Goal: Task Accomplishment & Management: Use online tool/utility

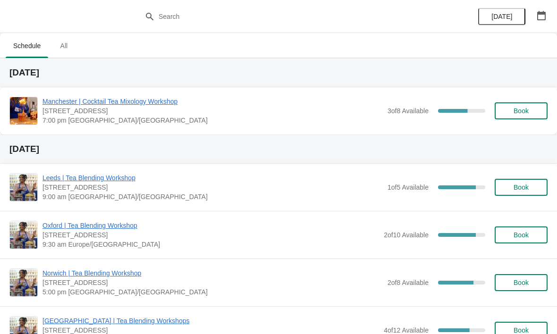
click at [92, 104] on span "Manchester | Cocktail Tea Mixology Workshop" at bounding box center [212, 101] width 340 height 9
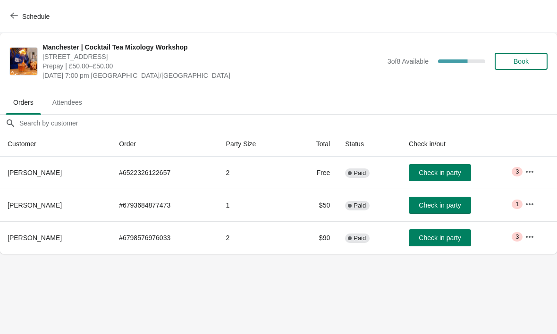
click at [73, 91] on button "Attendees" at bounding box center [67, 102] width 49 height 25
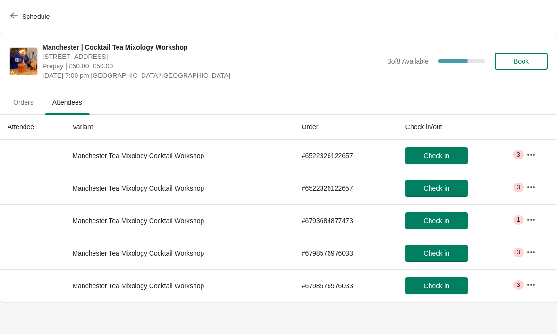
click at [25, 93] on button "Orders" at bounding box center [23, 102] width 39 height 25
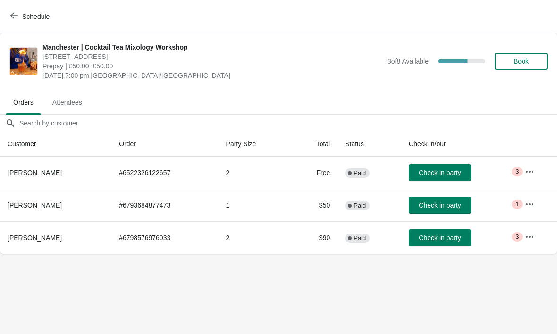
click at [537, 173] on button "button" at bounding box center [529, 171] width 17 height 17
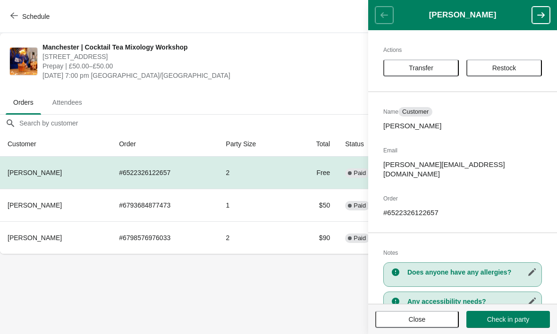
click at [504, 61] on button "Restock" at bounding box center [505, 67] width 76 height 17
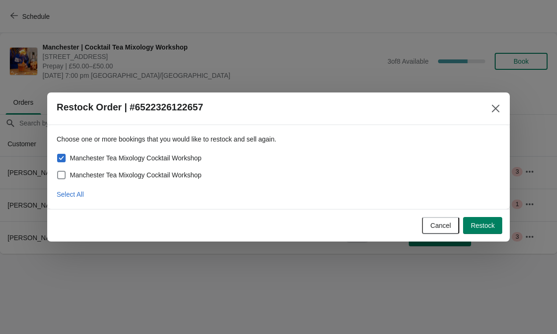
click at [496, 108] on icon "Close" at bounding box center [496, 109] width 8 height 8
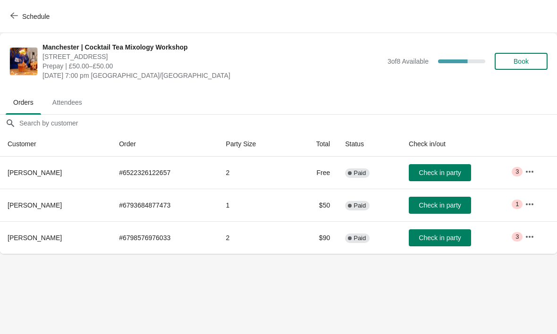
click at [431, 240] on span "Check in party" at bounding box center [440, 238] width 42 height 8
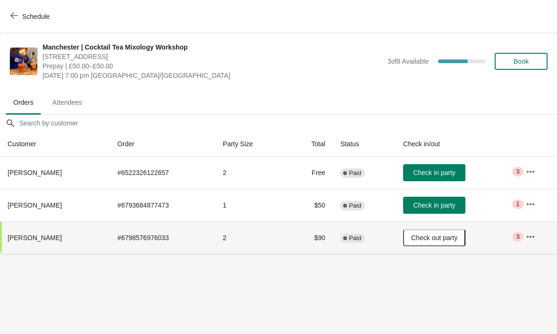
click at [422, 238] on span "Check out party" at bounding box center [434, 238] width 46 height 8
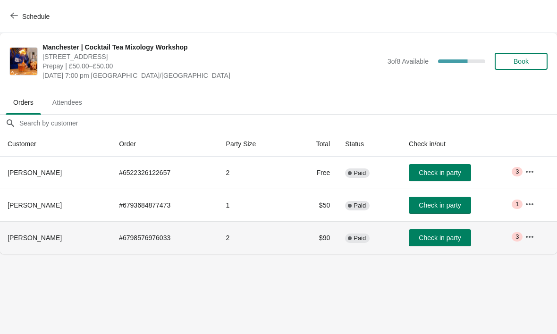
click at [534, 233] on icon "button" at bounding box center [529, 236] width 9 height 9
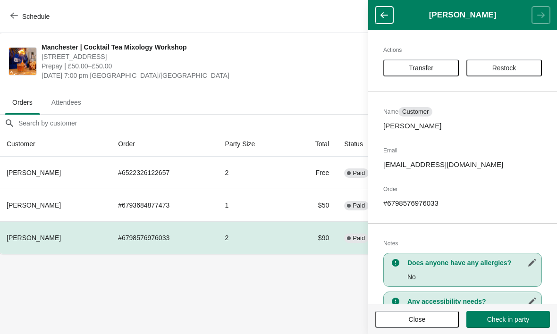
scroll to position [0, 0]
click at [343, 34] on div "[GEOGRAPHIC_DATA] | Cocktail Tea Mixology Workshop [STREET_ADDRESS] Prepay | £5…" at bounding box center [278, 61] width 557 height 57
click at [229, 24] on div "Schedule" at bounding box center [278, 16] width 557 height 33
